Goal: Task Accomplishment & Management: Manage account settings

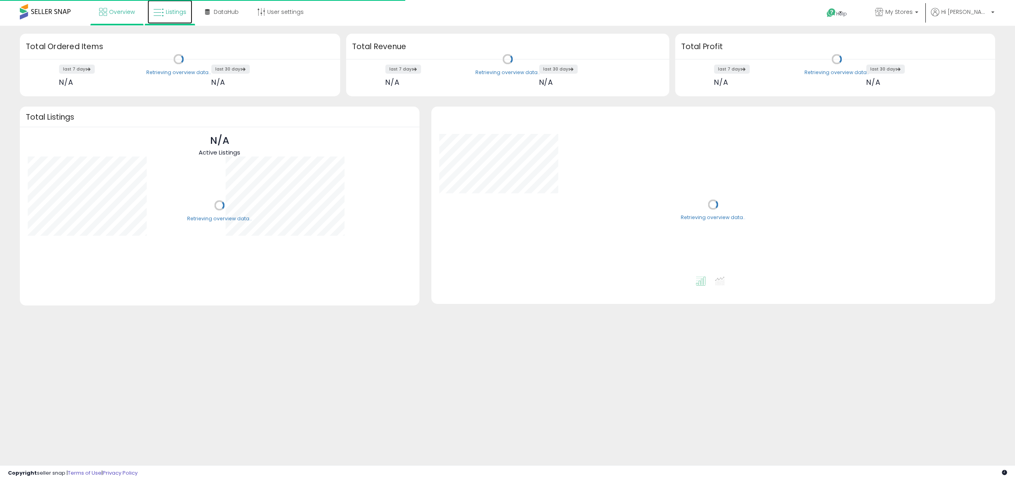
click at [169, 8] on span "Listings" at bounding box center [176, 12] width 21 height 8
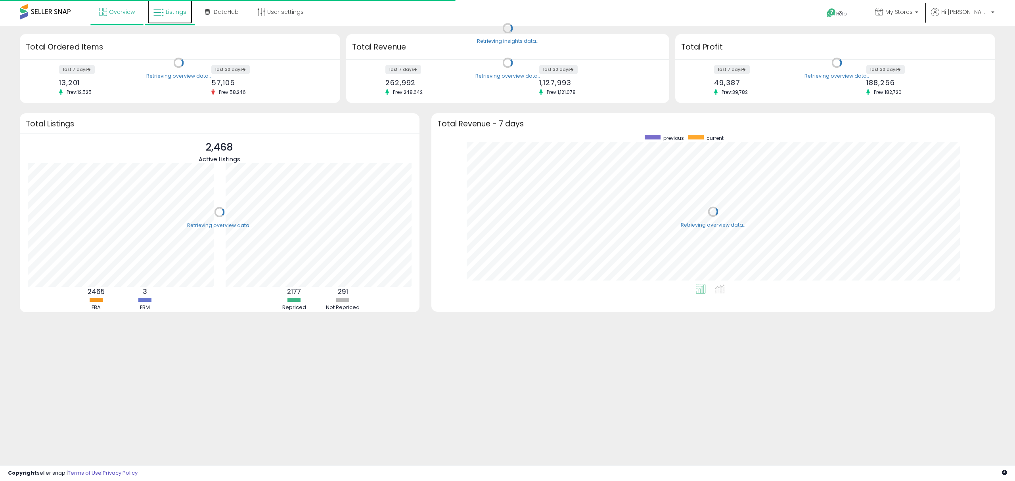
scroll to position [149, 548]
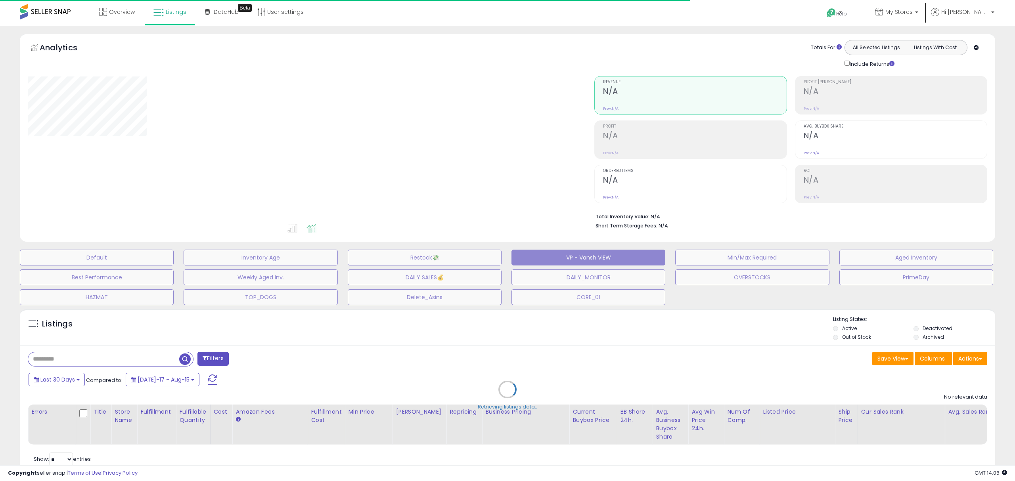
select select "**"
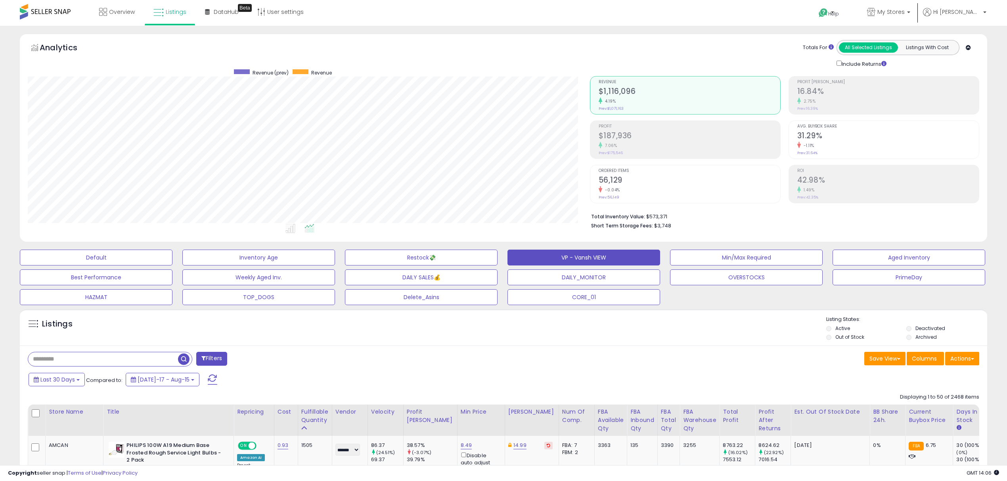
scroll to position [162, 562]
click at [558, 327] on div "Listings" at bounding box center [503, 329] width 967 height 27
click at [534, 338] on div "Listings" at bounding box center [503, 329] width 967 height 27
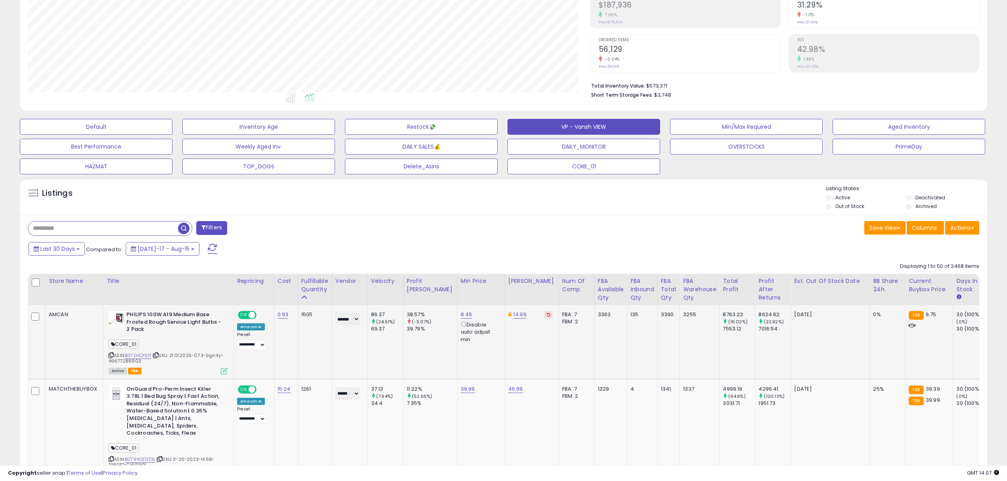
scroll to position [159, 0]
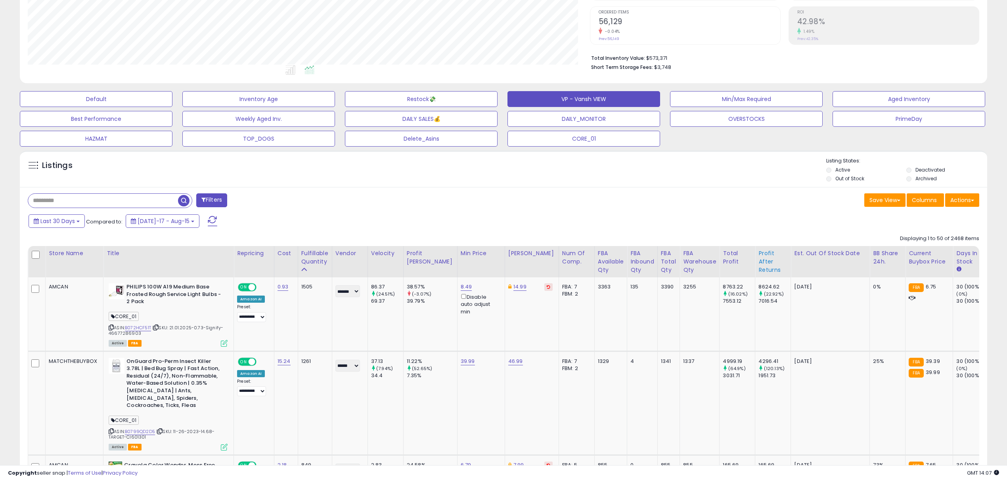
click at [758, 256] on div "Profit After Returns" at bounding box center [772, 261] width 29 height 25
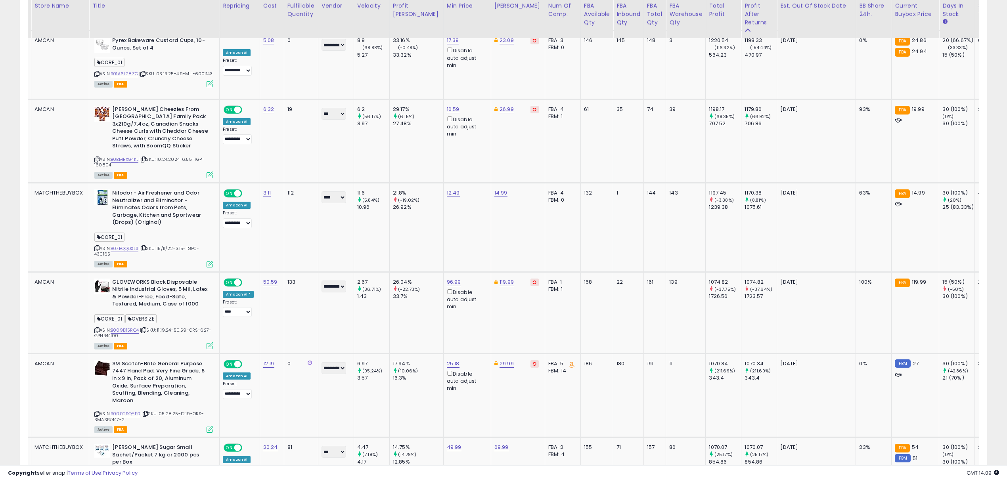
scroll to position [0, 29]
